Goal: Find specific page/section: Find specific page/section

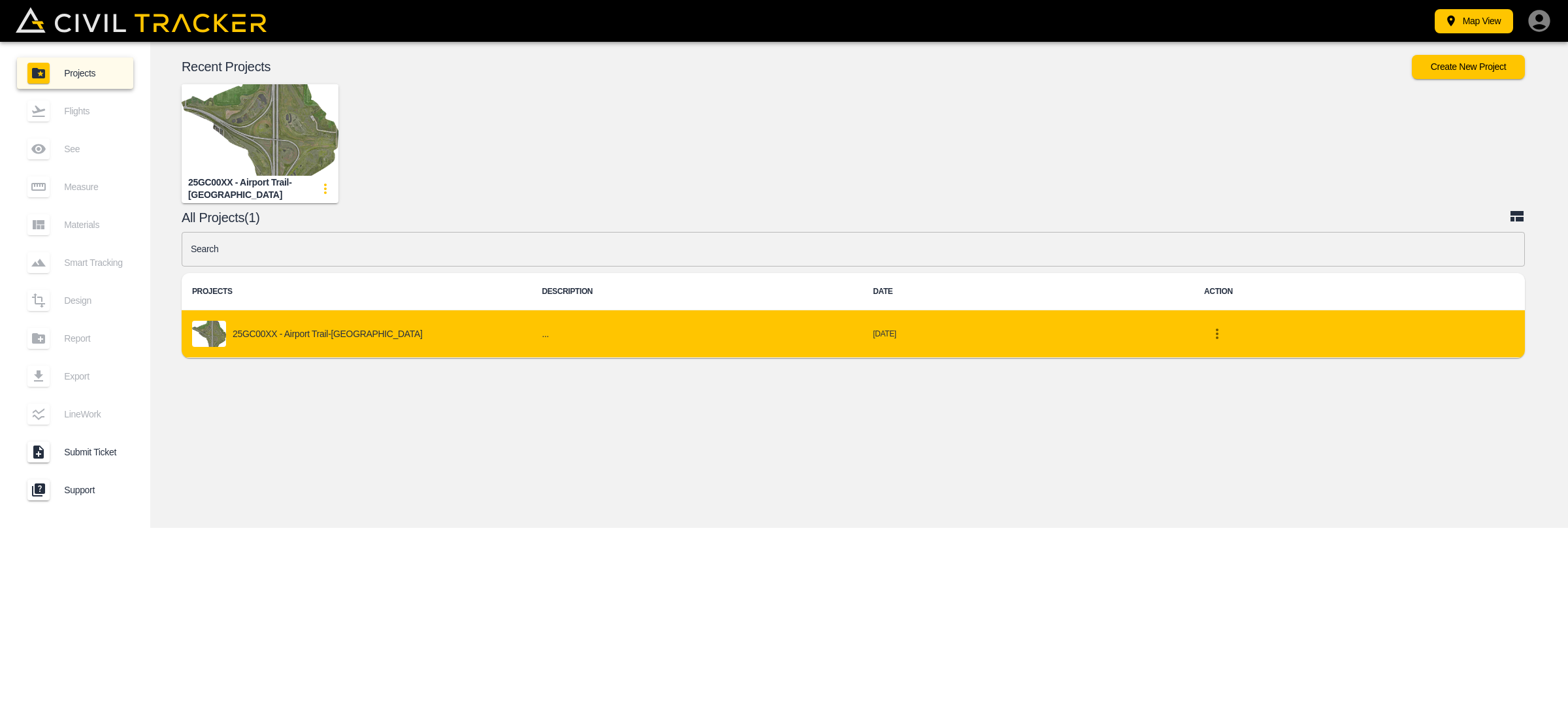
click at [322, 339] on div "25GC00XX - Airport Trail-[GEOGRAPHIC_DATA]" at bounding box center [357, 334] width 329 height 26
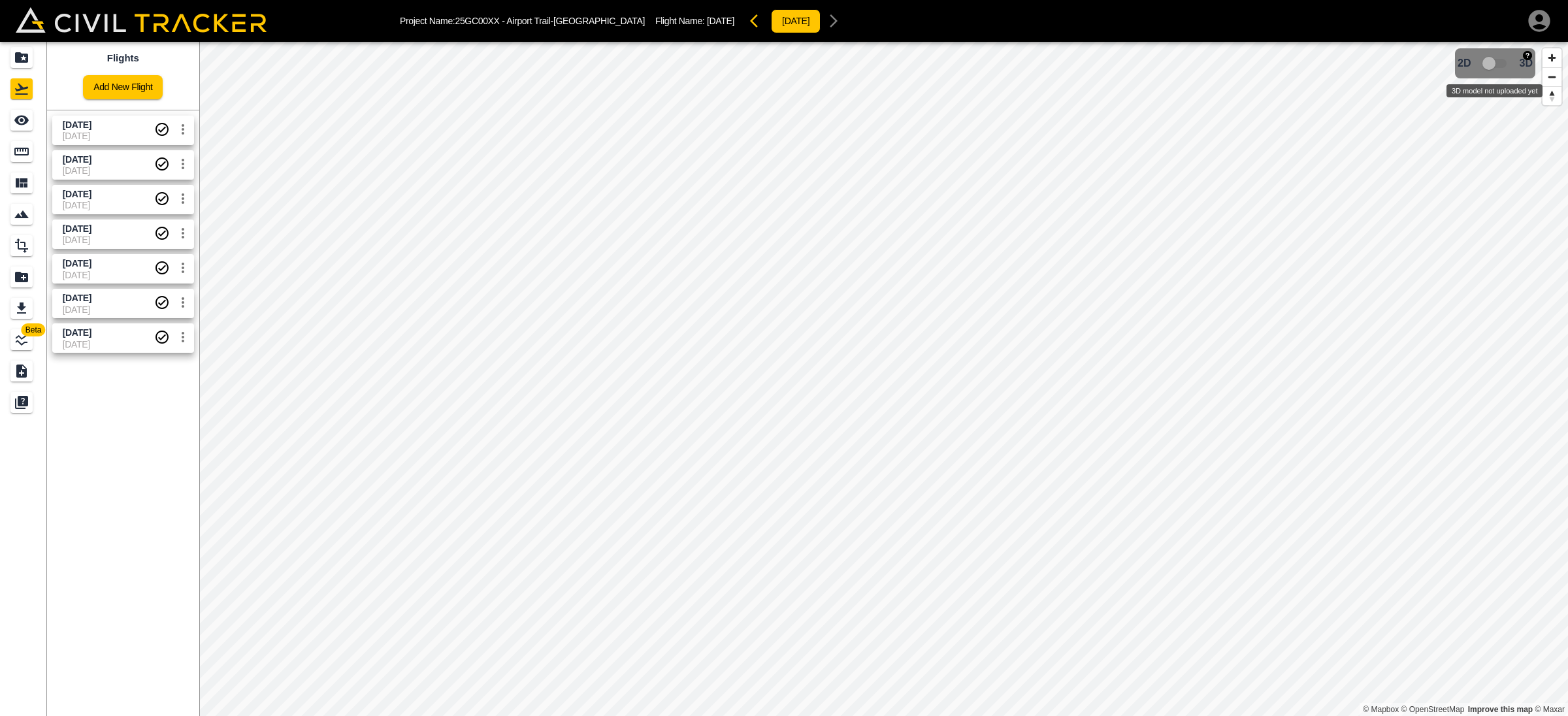
click at [1502, 59] on span "3D model not uploaded yet" at bounding box center [1496, 63] width 38 height 24
click at [1496, 64] on span "3D model not uploaded yet" at bounding box center [1496, 63] width 38 height 24
drag, startPoint x: 1486, startPoint y: 63, endPoint x: 1496, endPoint y: 61, distance: 10.2
click at [1496, 61] on span "3D model not uploaded yet" at bounding box center [1496, 63] width 38 height 24
click at [102, 133] on span "[DATE]" at bounding box center [108, 135] width 91 height 11
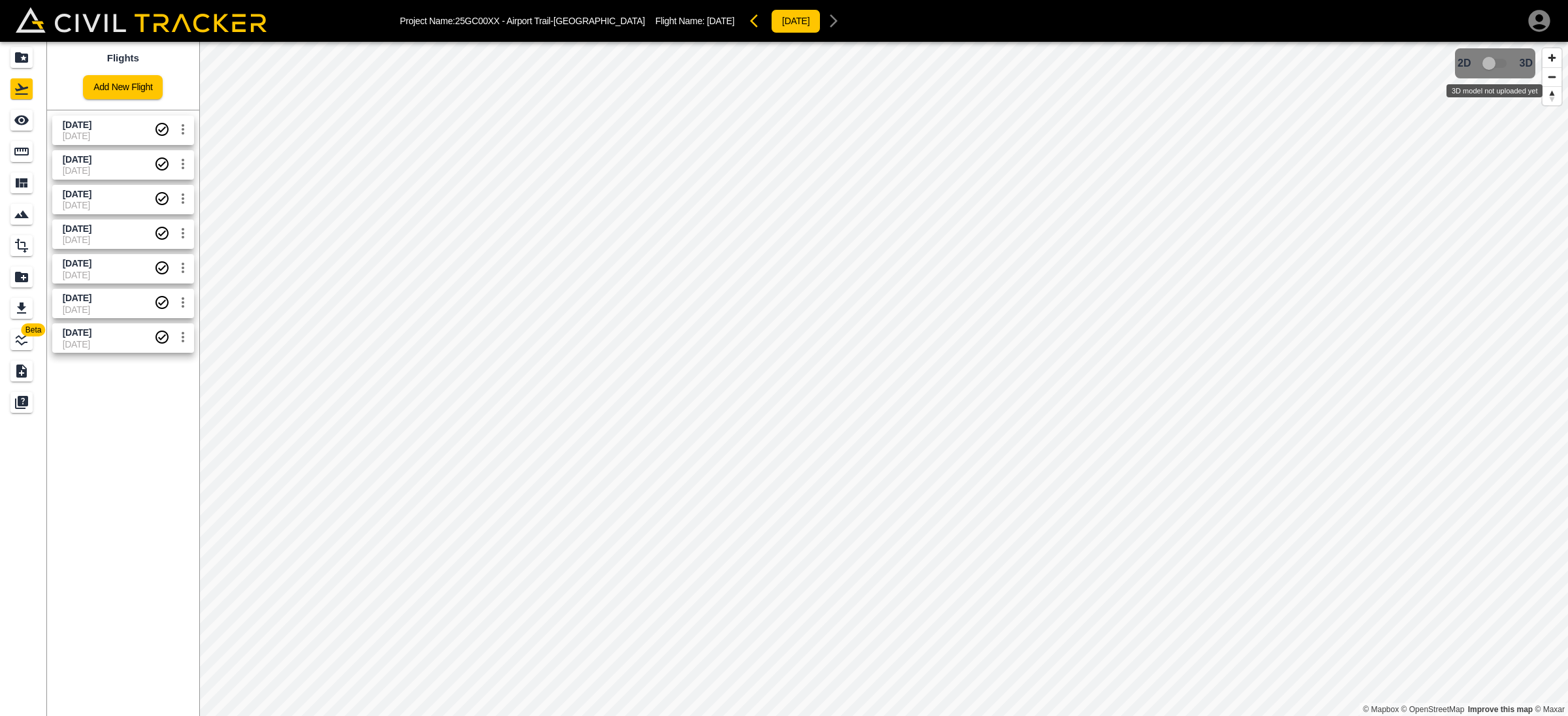
click at [1496, 59] on span "3D model not uploaded yet" at bounding box center [1496, 63] width 38 height 24
click at [771, 20] on button "[DATE]" at bounding box center [795, 21] width 50 height 24
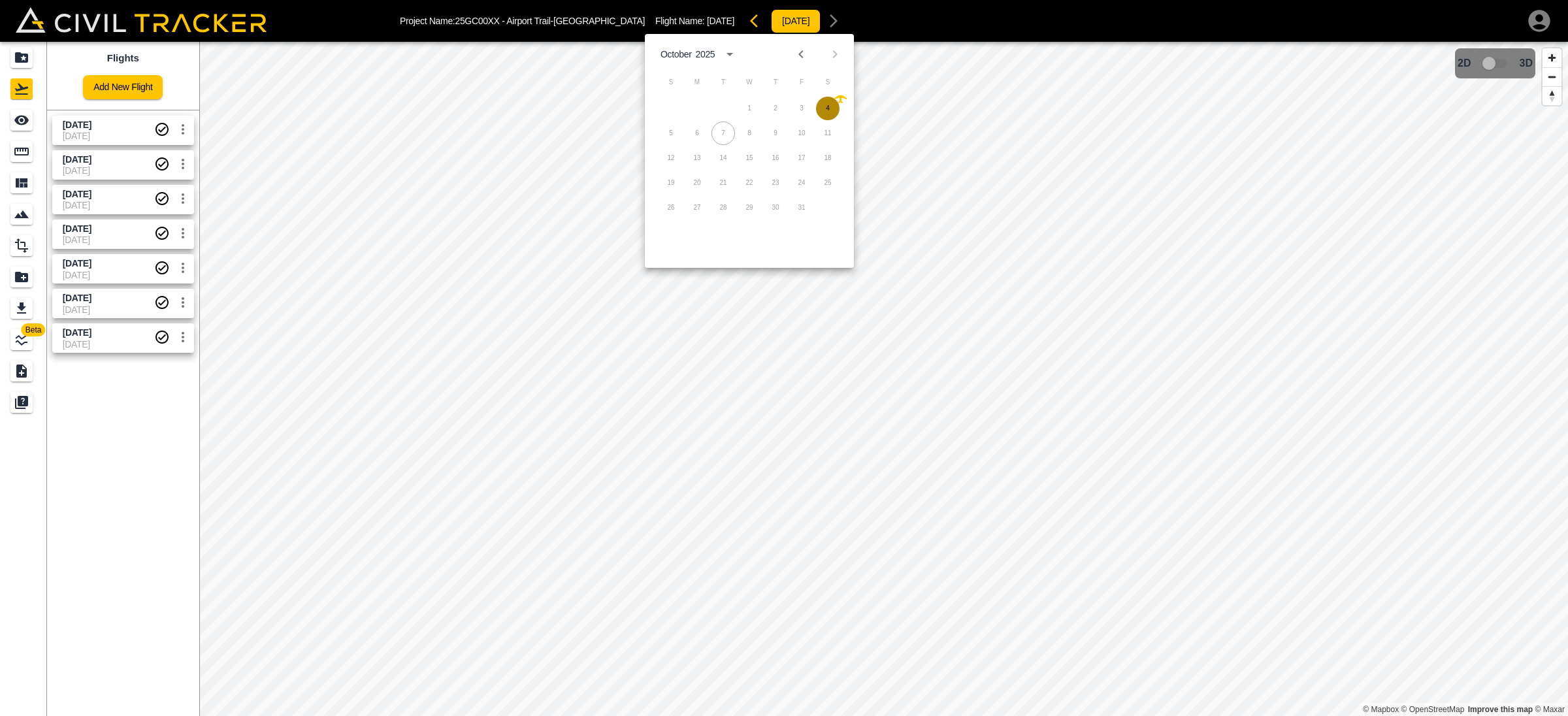
click at [835, 107] on button "4" at bounding box center [827, 108] width 24 height 24
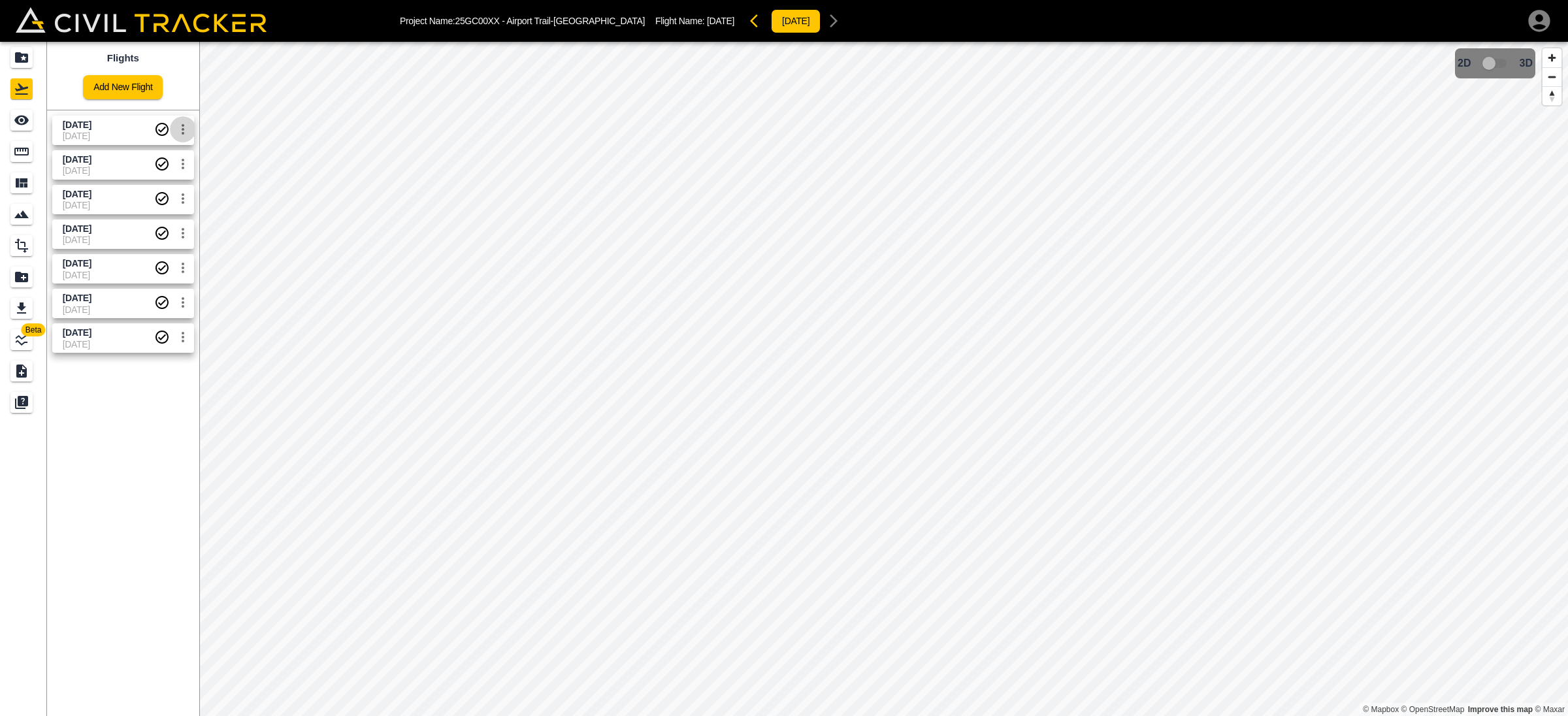
click at [184, 126] on icon "settings" at bounding box center [182, 129] width 15 height 15
click at [188, 129] on div at bounding box center [784, 358] width 1568 height 716
click at [1504, 61] on span "3D model not uploaded yet" at bounding box center [1496, 63] width 38 height 24
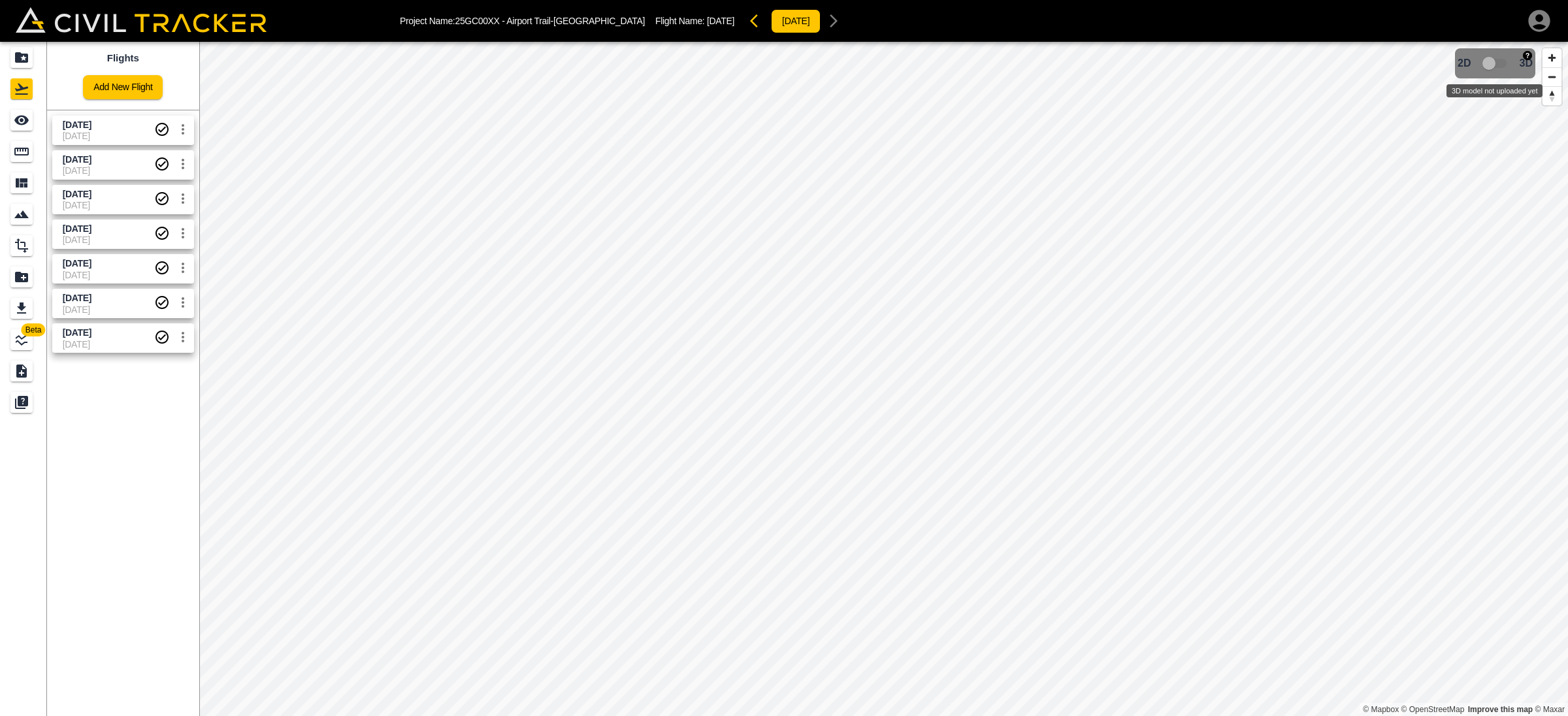
click at [1504, 61] on span "3D model not uploaded yet" at bounding box center [1496, 63] width 38 height 24
drag, startPoint x: 110, startPoint y: 154, endPoint x: 135, endPoint y: 157, distance: 25.2
click at [91, 154] on span "[DATE]" at bounding box center [77, 159] width 28 height 11
click at [1491, 67] on span "3D model not uploaded yet" at bounding box center [1496, 63] width 38 height 24
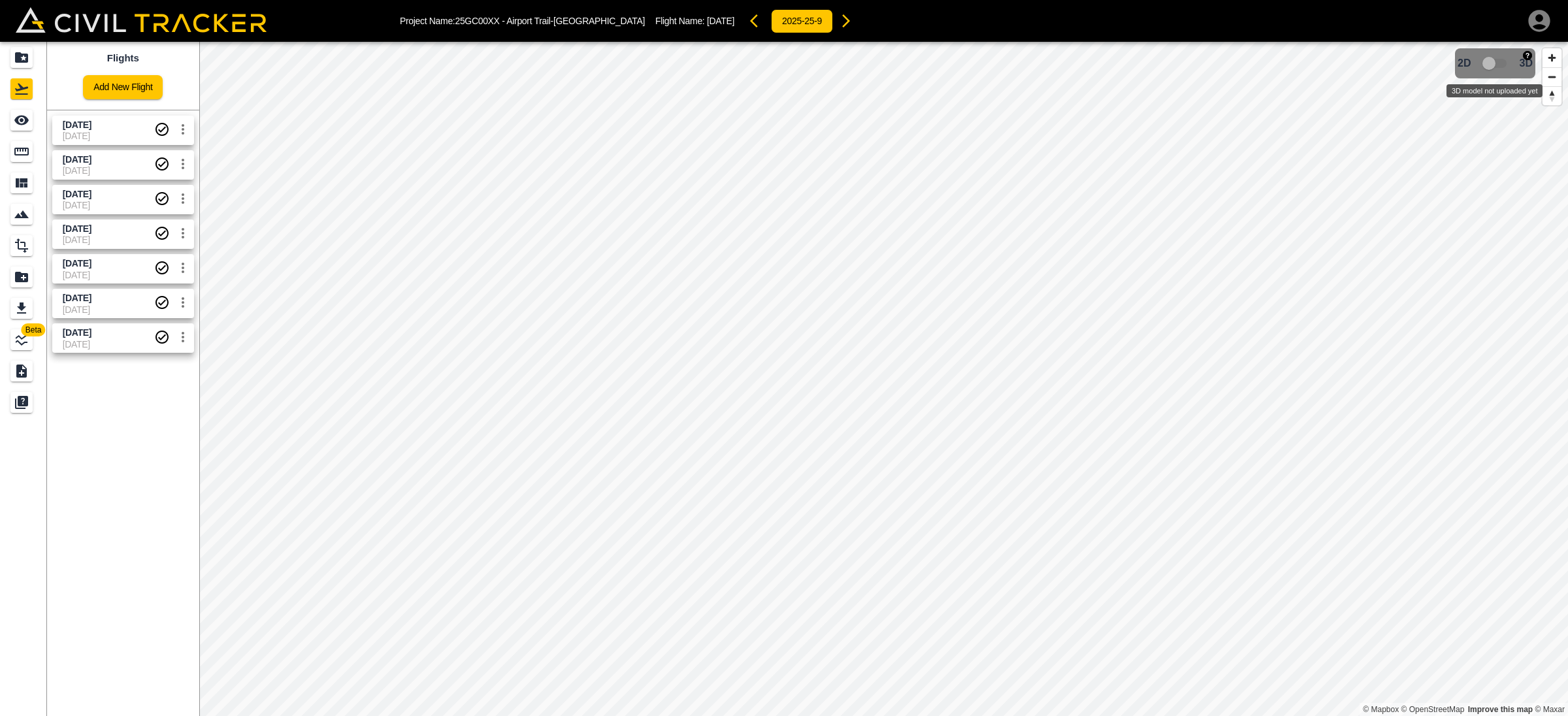
click at [1494, 63] on span "3D model not uploaded yet" at bounding box center [1496, 63] width 38 height 24
click at [1502, 63] on span "3D model not uploaded yet" at bounding box center [1496, 63] width 38 height 24
